Goal: Information Seeking & Learning: Learn about a topic

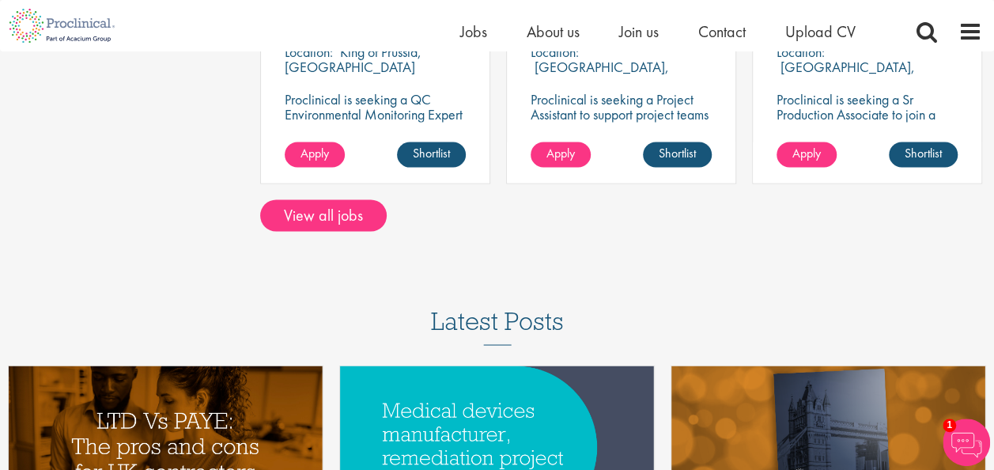
scroll to position [1292, 0]
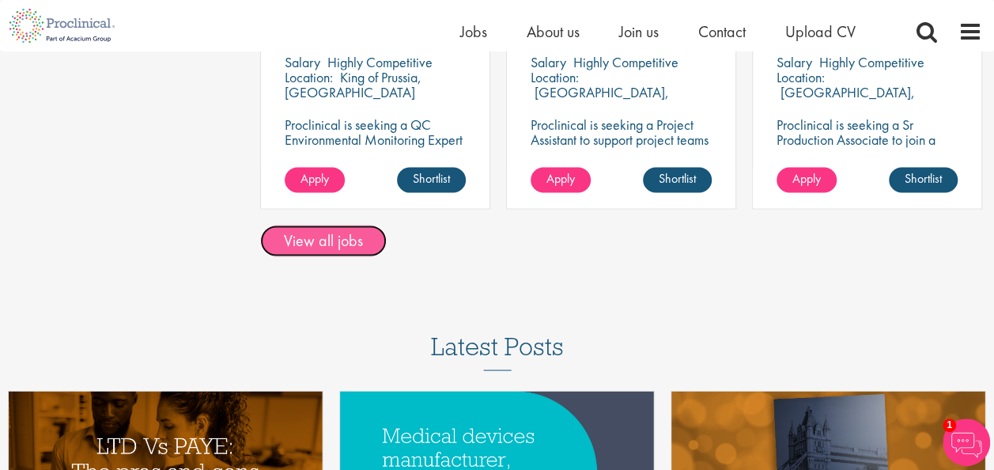
click at [329, 244] on link "View all jobs" at bounding box center [323, 241] width 127 height 32
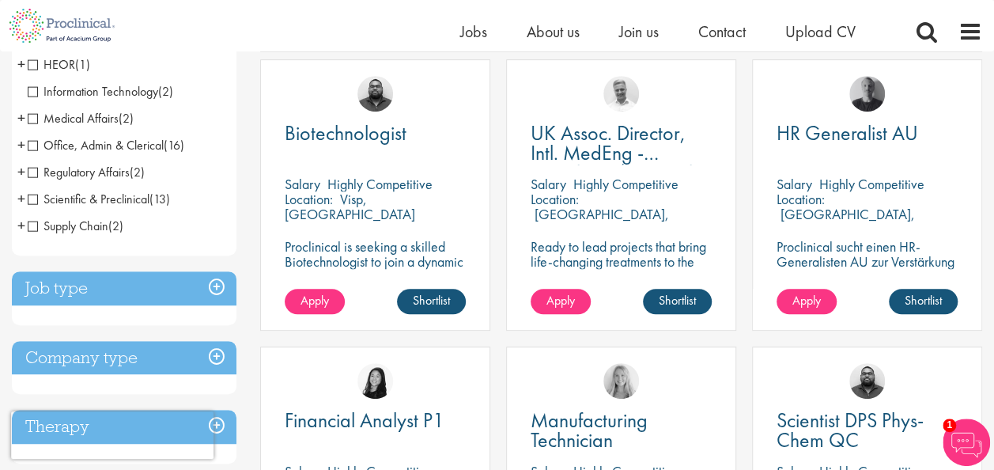
scroll to position [205, 0]
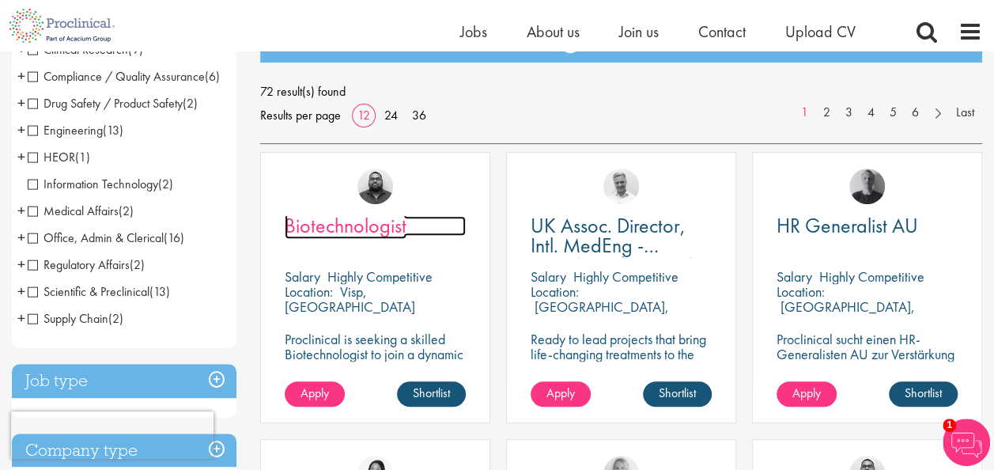
click at [361, 220] on span "Biotechnologist" at bounding box center [346, 225] width 122 height 27
